Goal: Book appointment/travel/reservation

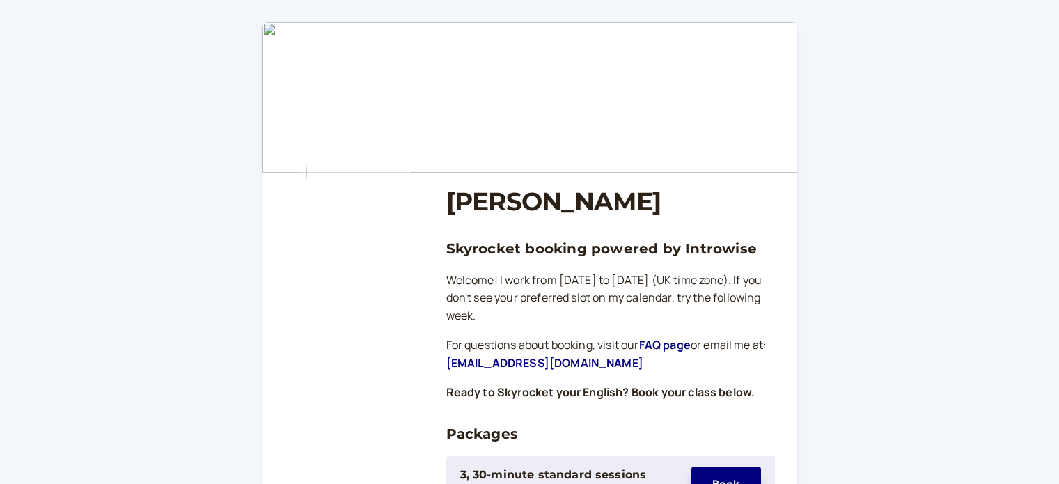
scroll to position [209, 0]
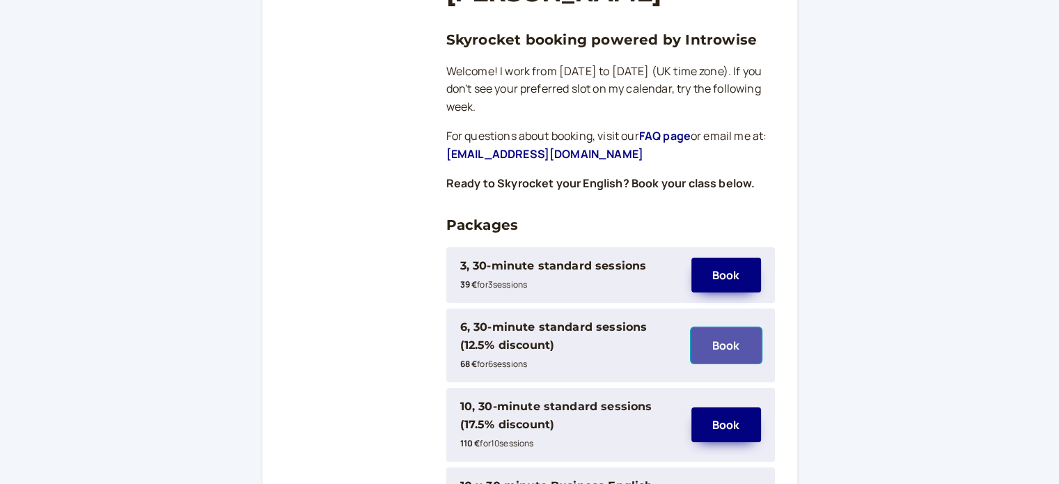
click at [735, 342] on button "Book" at bounding box center [726, 345] width 70 height 35
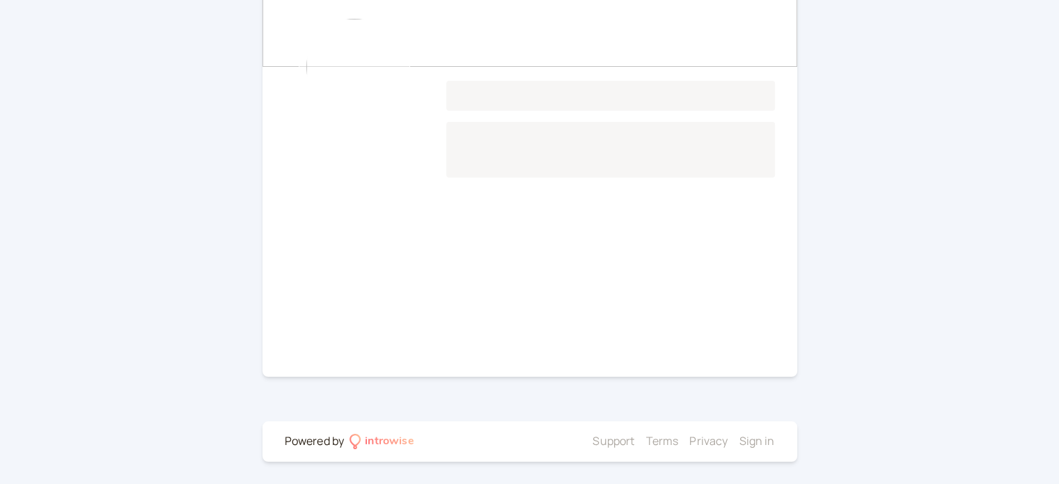
scroll to position [162, 0]
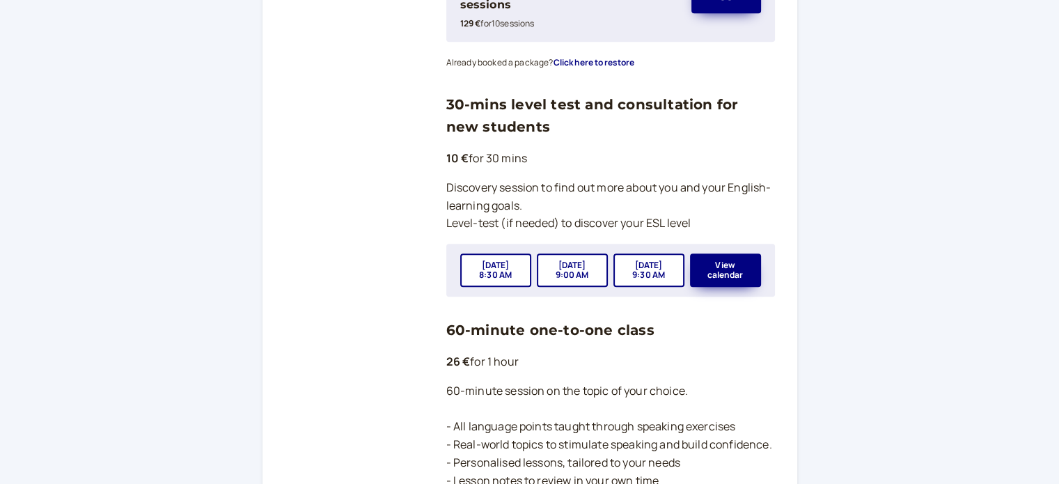
scroll to position [836, 0]
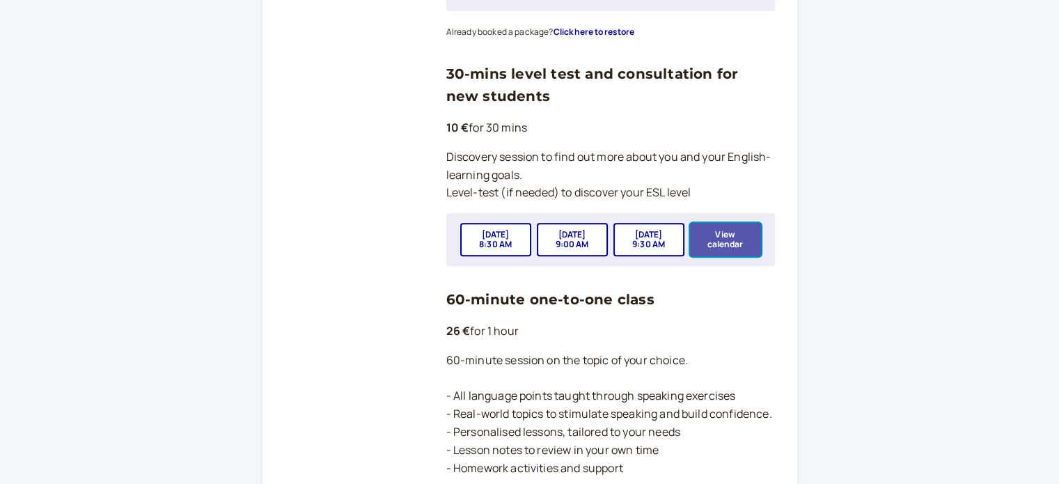
click at [719, 233] on button "View calendar" at bounding box center [725, 239] width 71 height 33
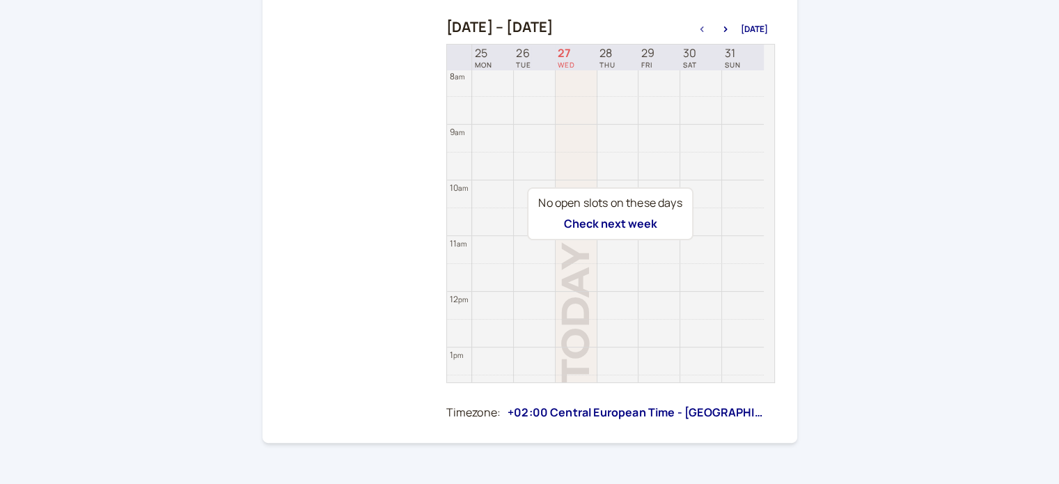
scroll to position [370, 0]
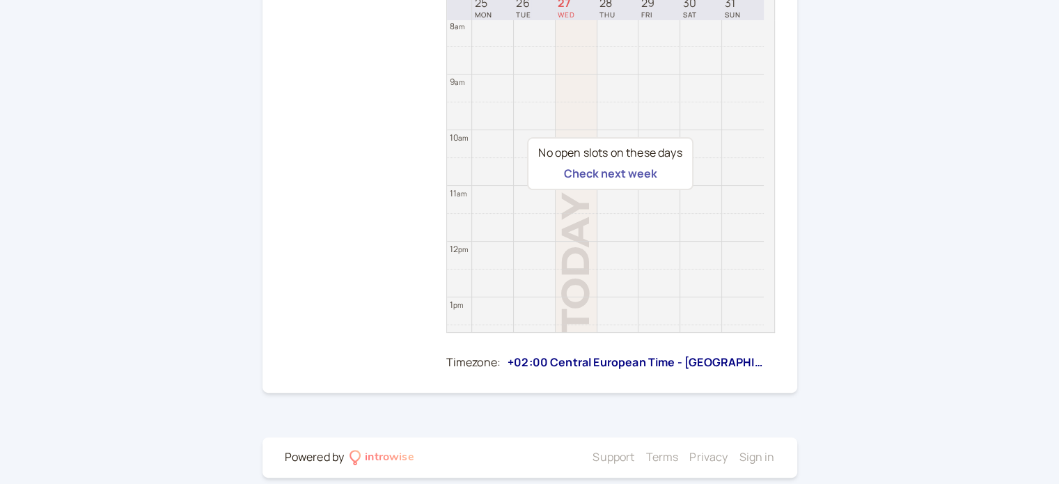
click at [639, 174] on button "Check next week" at bounding box center [609, 173] width 93 height 13
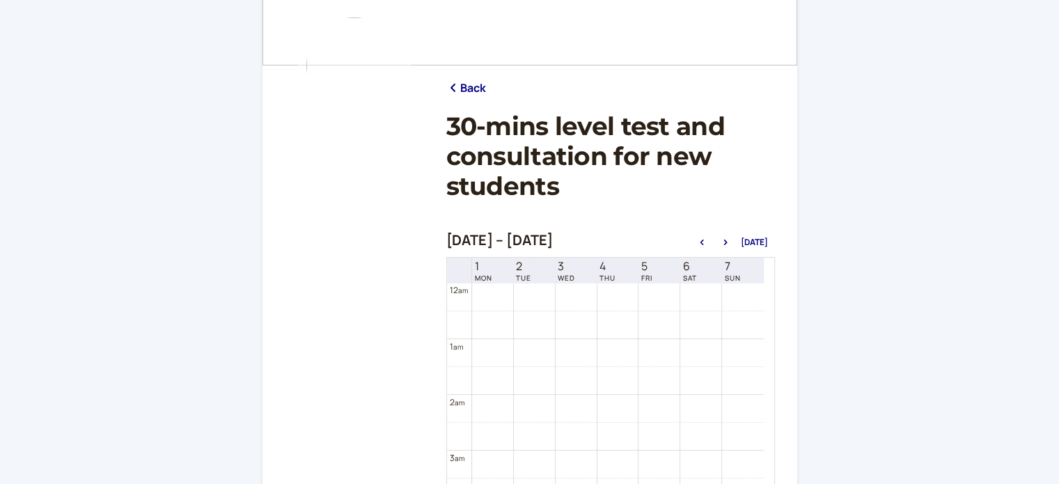
scroll to position [92, 0]
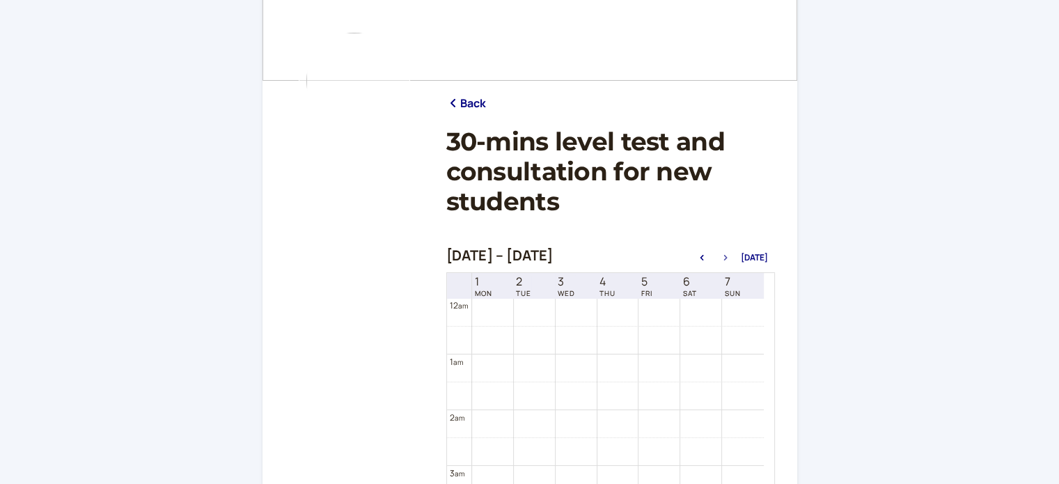
click at [728, 253] on button "button" at bounding box center [725, 258] width 17 height 10
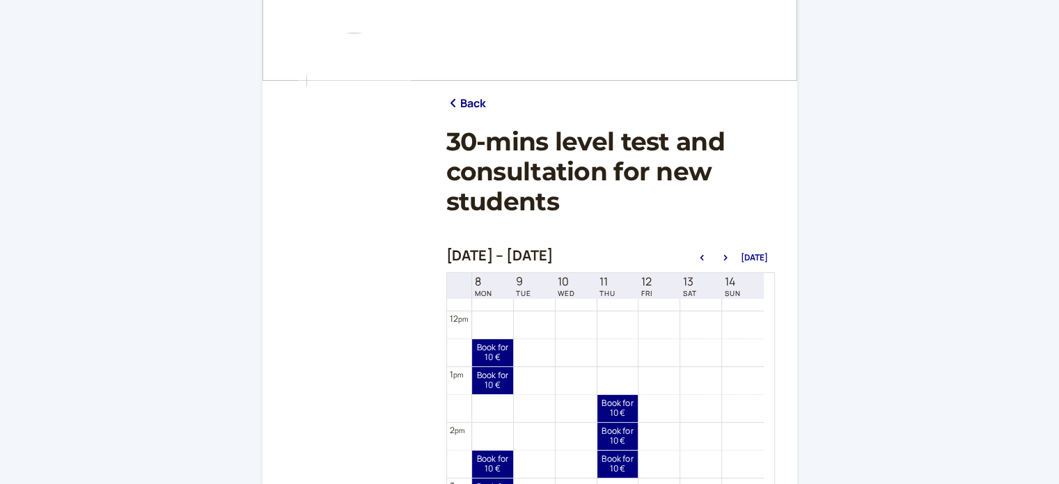
scroll to position [726, 0]
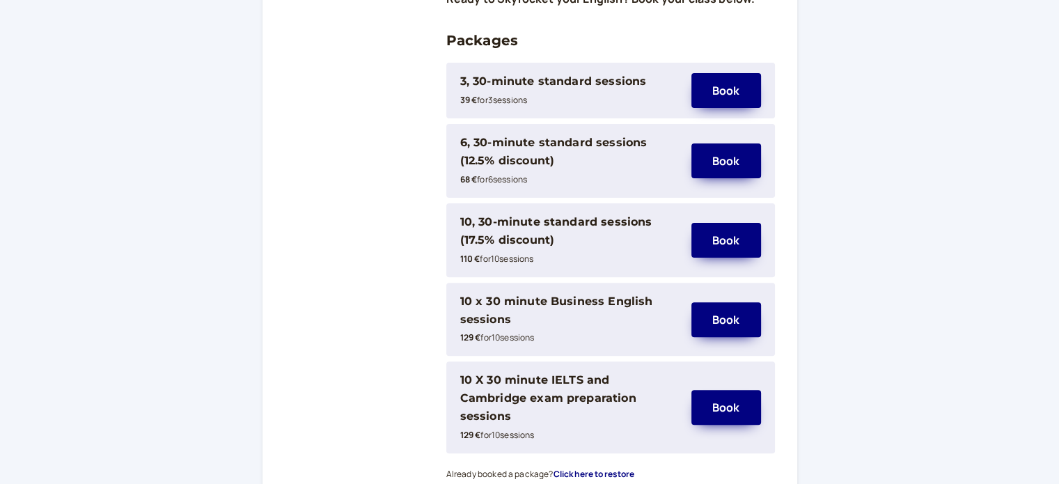
scroll to position [418, 0]
